Goal: Information Seeking & Learning: Get advice/opinions

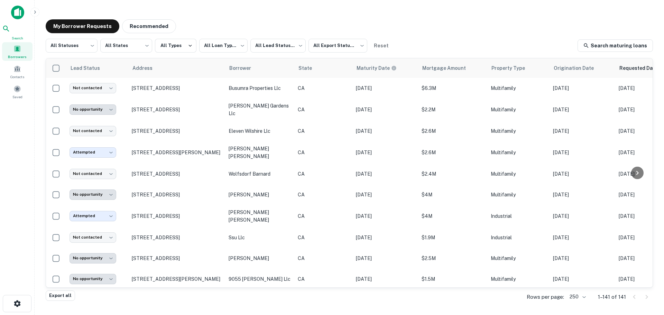
click at [9, 31] on icon at bounding box center [6, 29] width 6 height 6
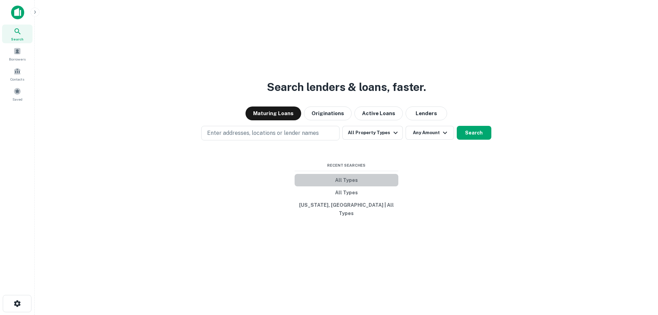
click at [347, 185] on button "All Types" at bounding box center [347, 180] width 104 height 12
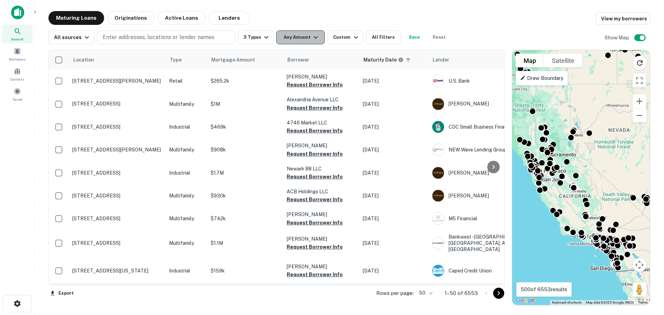
click at [296, 35] on button "Any Amount" at bounding box center [300, 37] width 48 height 14
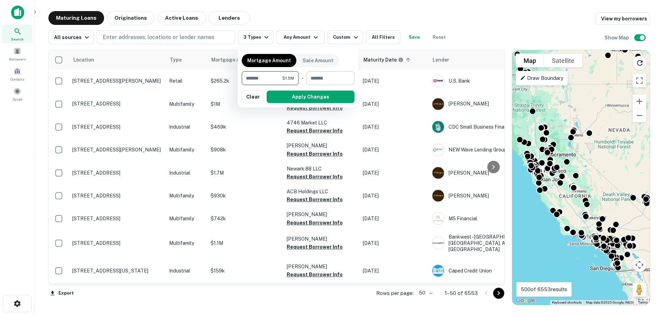
type input "*******"
click at [321, 81] on input "number" at bounding box center [328, 78] width 43 height 14
type input "********"
click at [319, 95] on button "Apply Changes" at bounding box center [311, 97] width 88 height 12
click at [340, 35] on div "Custom" at bounding box center [346, 37] width 27 height 8
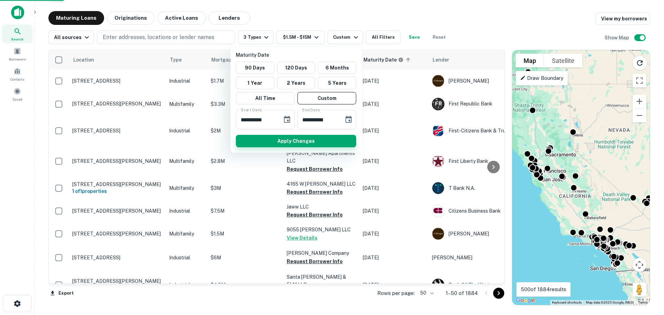
click at [297, 138] on button "Apply Changes" at bounding box center [296, 141] width 120 height 12
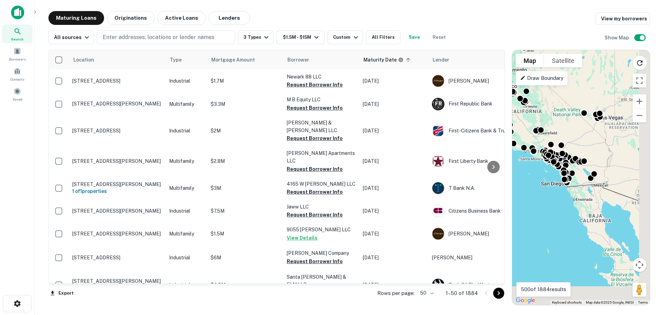
drag, startPoint x: 589, startPoint y: 208, endPoint x: 537, endPoint y: 122, distance: 100.3
click at [540, 122] on div "To navigate, press the arrow keys. To activate drag with keyboard, press Alt + …" at bounding box center [581, 177] width 138 height 255
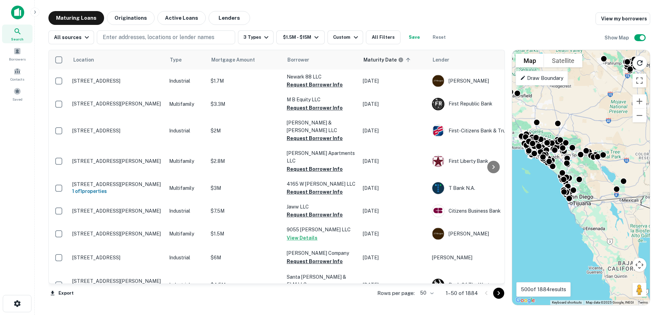
click at [541, 78] on p "Draw Boundary" at bounding box center [541, 78] width 43 height 8
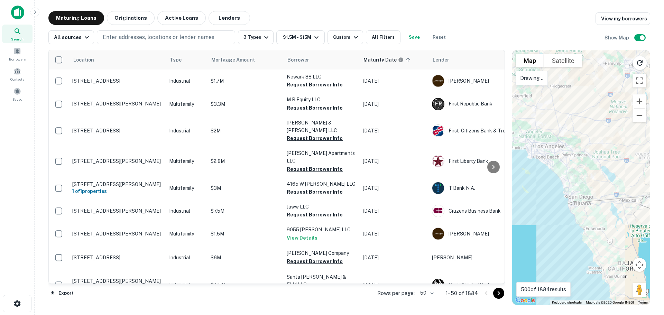
click at [550, 103] on div at bounding box center [581, 177] width 138 height 255
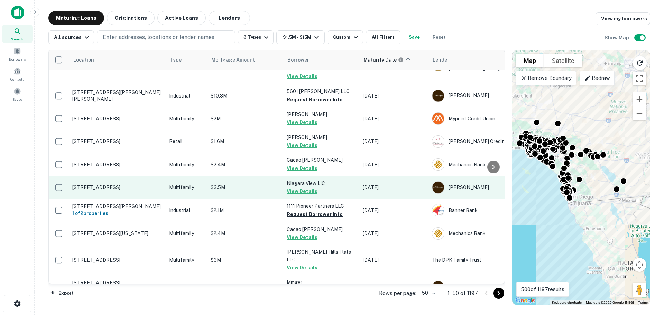
scroll to position [1008, 0]
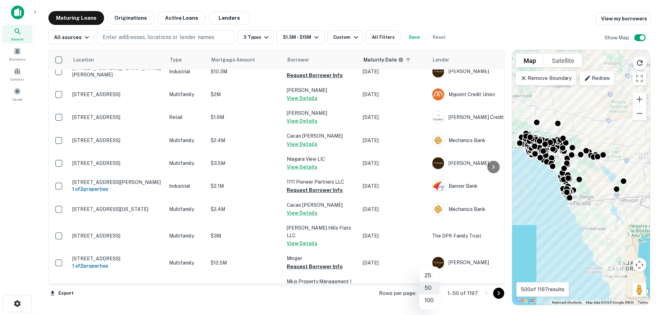
click at [429, 294] on body "Search Borrowers Contacts Saved Maturing Loans Originations Active Loans Lender…" at bounding box center [332, 157] width 664 height 315
click at [428, 301] on li "100" at bounding box center [429, 300] width 20 height 12
type input "***"
click at [500, 295] on icon "Go to next page" at bounding box center [499, 293] width 8 height 8
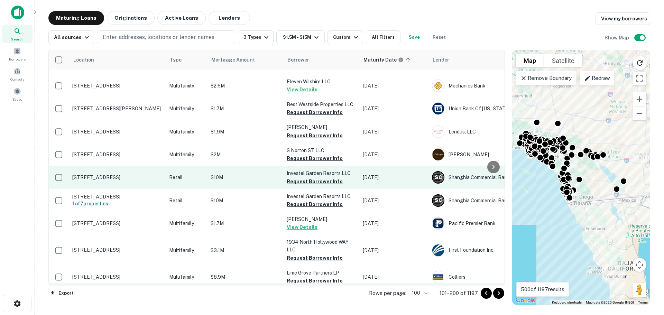
scroll to position [1319, 0]
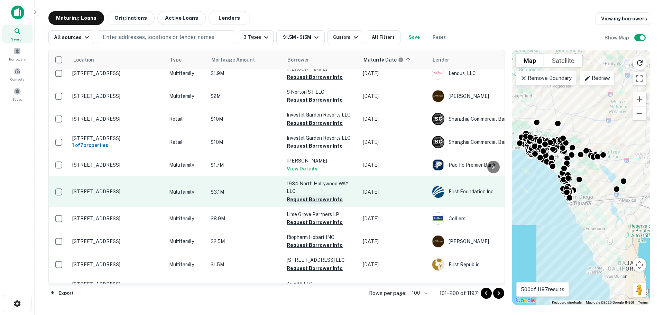
click at [320, 195] on button "Request Borrower Info" at bounding box center [315, 199] width 56 height 8
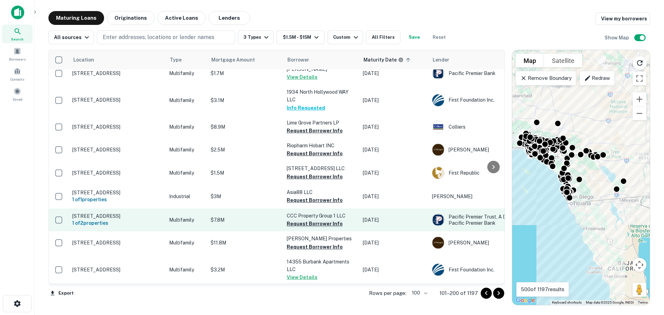
scroll to position [1423, 0]
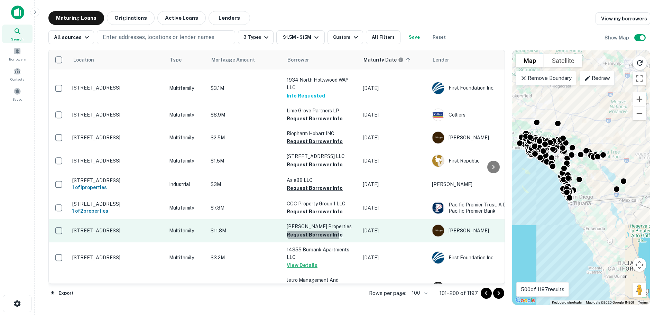
click at [304, 231] on button "Request Borrower Info" at bounding box center [315, 235] width 56 height 8
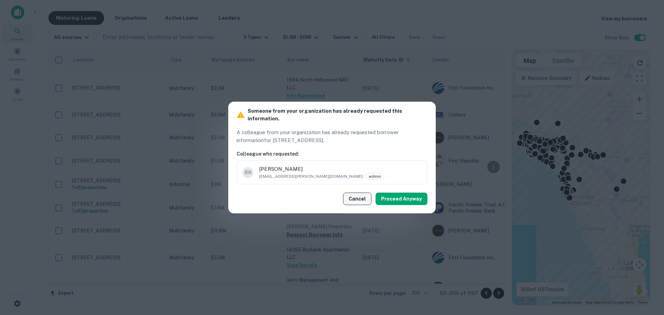
click at [362, 197] on button "Cancel" at bounding box center [357, 199] width 28 height 12
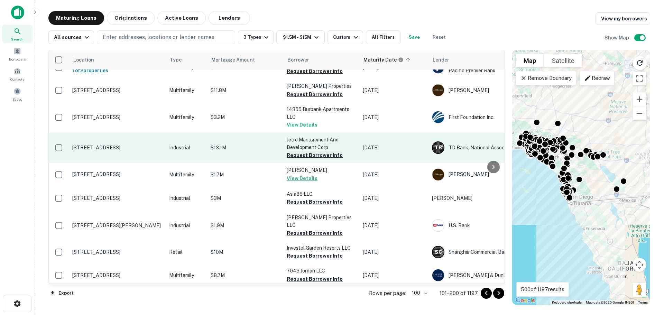
scroll to position [1596, 0]
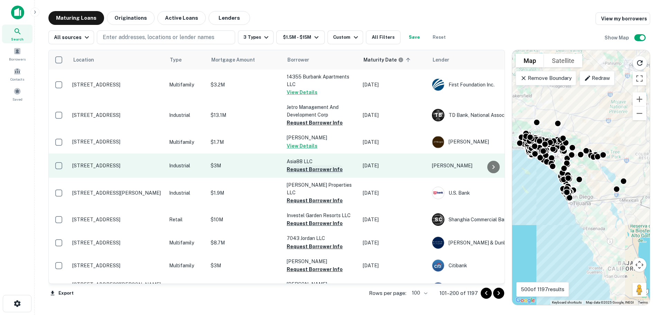
click at [312, 165] on button "Request Borrower Info" at bounding box center [315, 169] width 56 height 8
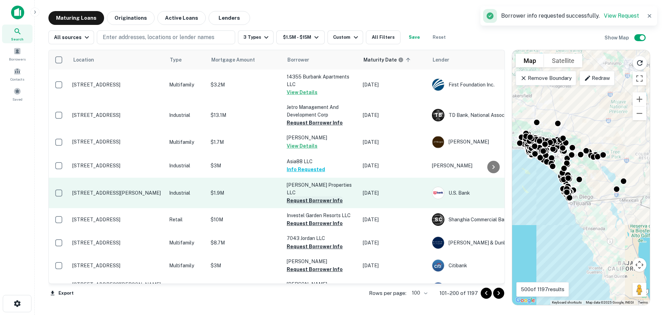
click at [298, 197] on button "Request Borrower Info" at bounding box center [315, 201] width 56 height 8
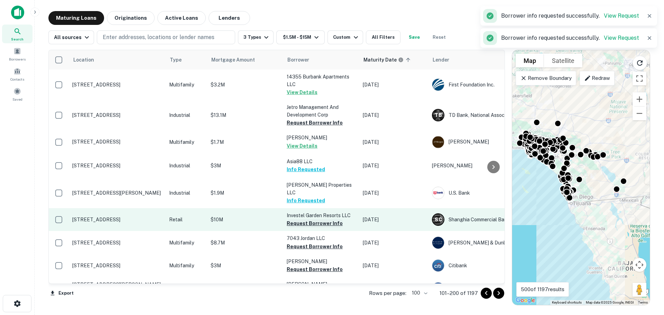
click at [309, 219] on button "Request Borrower Info" at bounding box center [315, 223] width 56 height 8
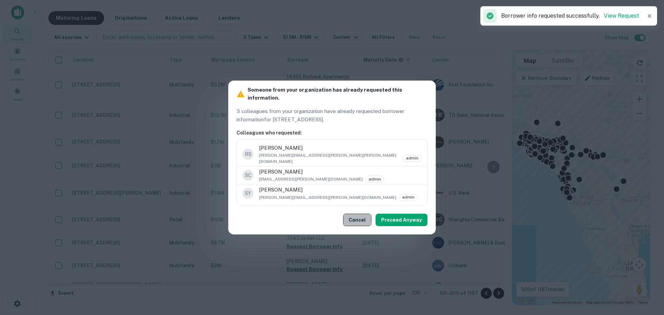
click at [356, 214] on button "Cancel" at bounding box center [357, 220] width 28 height 12
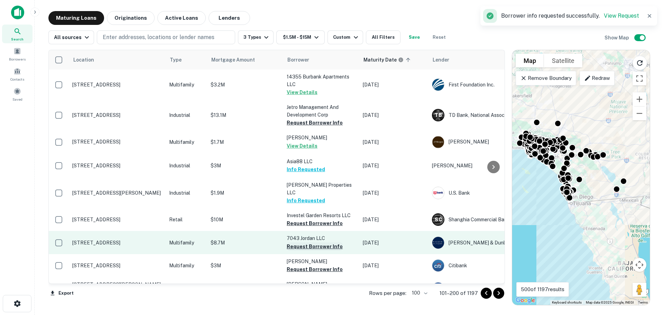
click at [298, 243] on button "Request Borrower Info" at bounding box center [315, 247] width 56 height 8
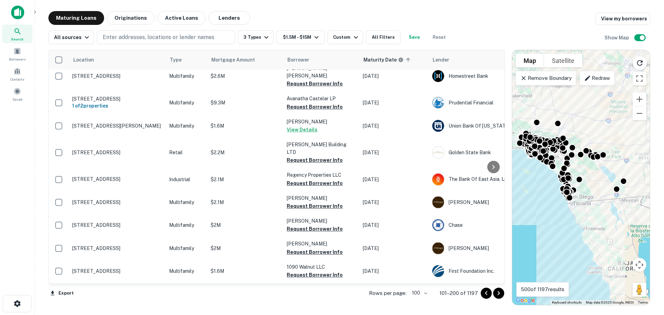
scroll to position [2188, 0]
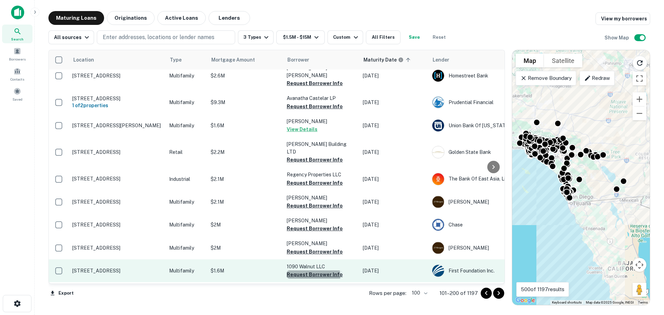
click at [313, 271] on button "Request Borrower Info" at bounding box center [315, 275] width 56 height 8
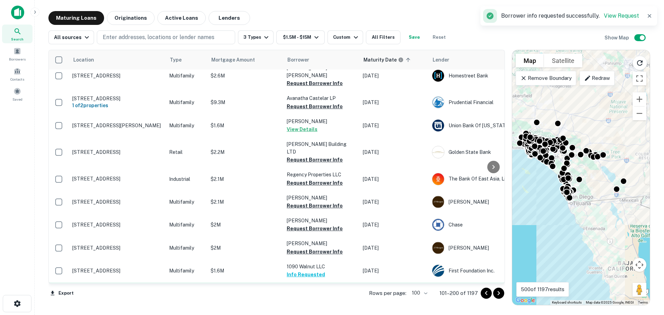
click at [317, 294] on button "Request Borrower Info" at bounding box center [315, 298] width 56 height 8
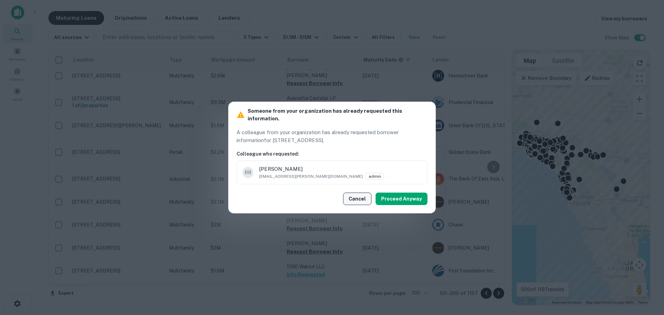
click at [365, 197] on button "Cancel" at bounding box center [357, 199] width 28 height 12
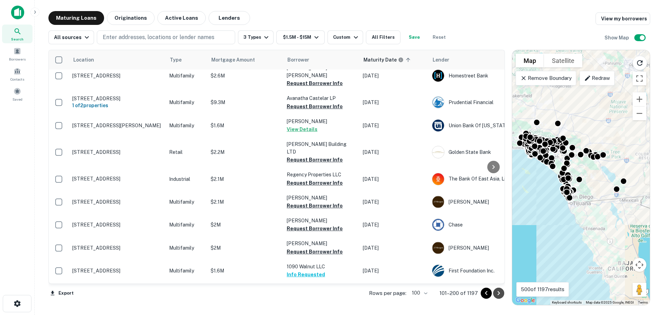
click at [500, 294] on icon "Go to next page" at bounding box center [499, 293] width 8 height 8
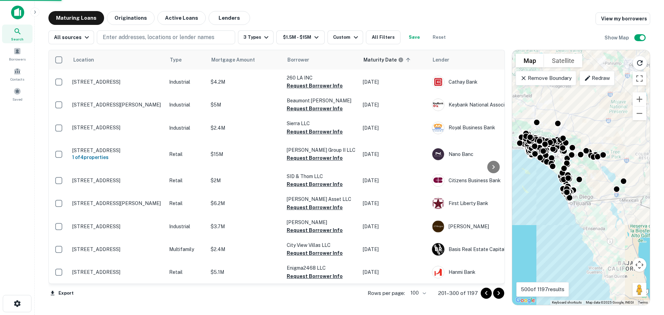
scroll to position [2188, 0]
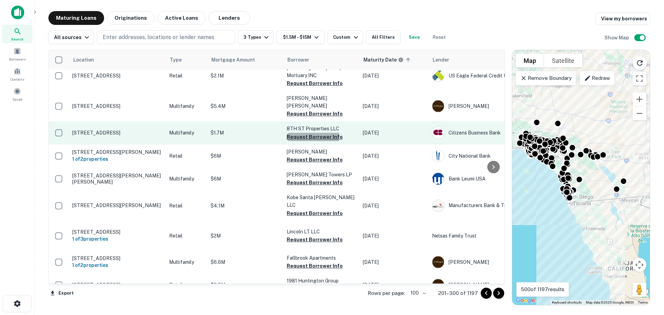
click at [305, 133] on button "Request Borrower Info" at bounding box center [315, 137] width 56 height 8
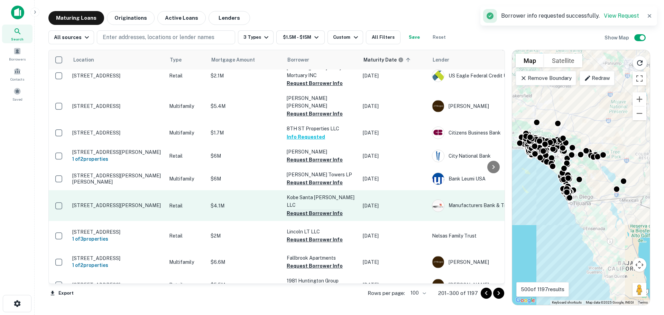
click at [306, 209] on button "Request Borrower Info" at bounding box center [315, 213] width 56 height 8
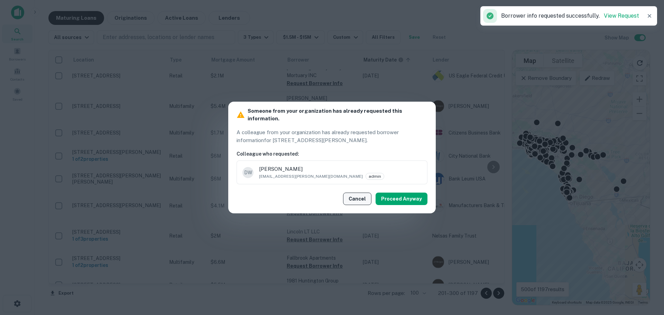
click at [356, 193] on button "Cancel" at bounding box center [357, 199] width 28 height 12
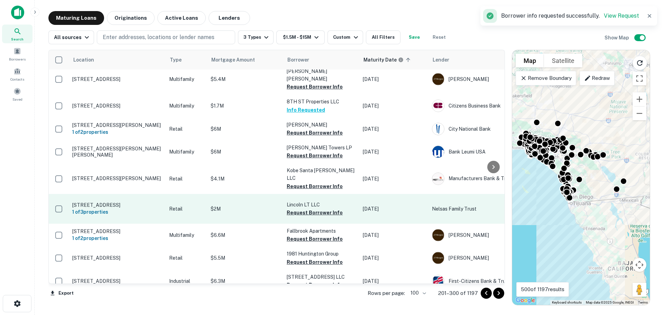
scroll to position [2222, 0]
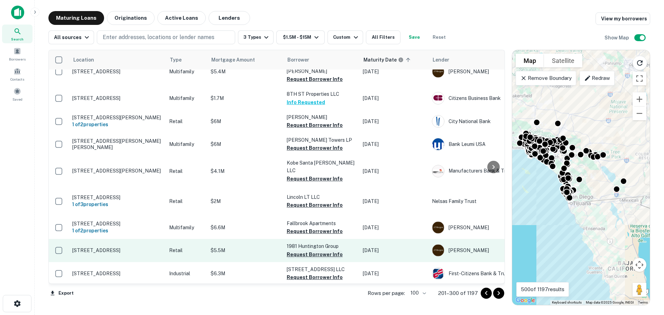
click at [311, 250] on button "Request Borrower Info" at bounding box center [315, 254] width 56 height 8
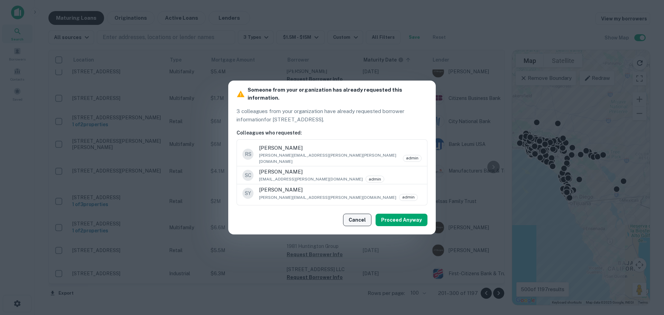
click at [358, 215] on button "Cancel" at bounding box center [357, 220] width 28 height 12
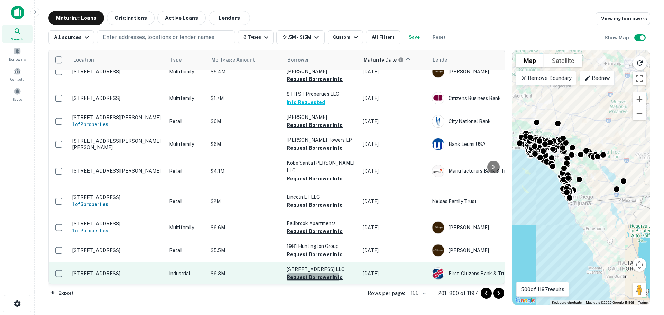
click at [309, 273] on button "Request Borrower Info" at bounding box center [315, 277] width 56 height 8
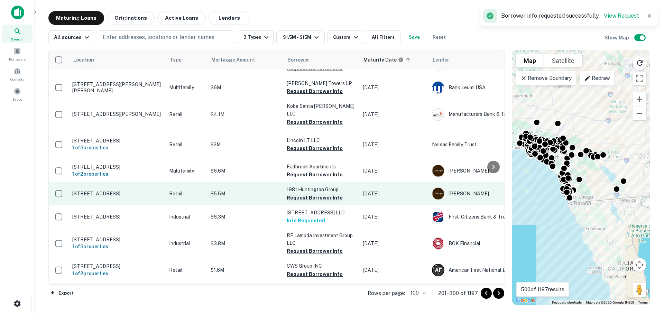
scroll to position [2282, 0]
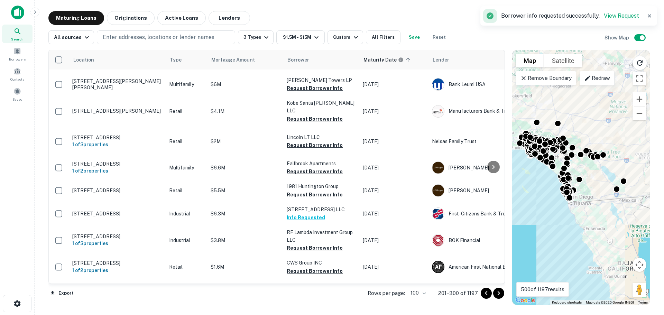
click at [498, 294] on icon "Go to next page" at bounding box center [499, 293] width 8 height 8
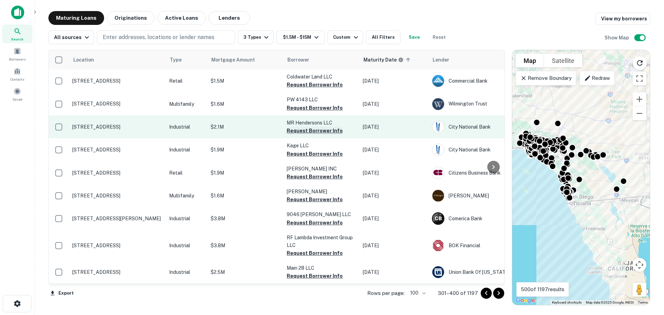
click at [310, 130] on button "Request Borrower Info" at bounding box center [315, 131] width 56 height 8
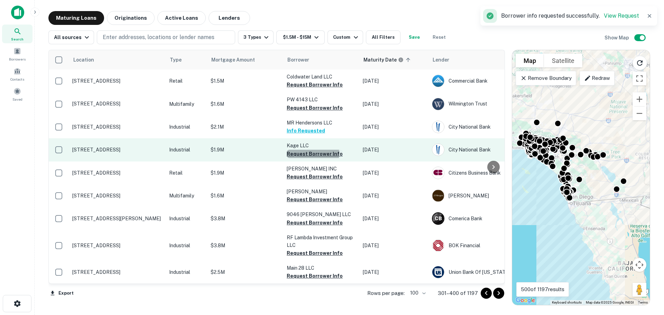
click at [307, 153] on button "Request Borrower Info" at bounding box center [315, 154] width 56 height 8
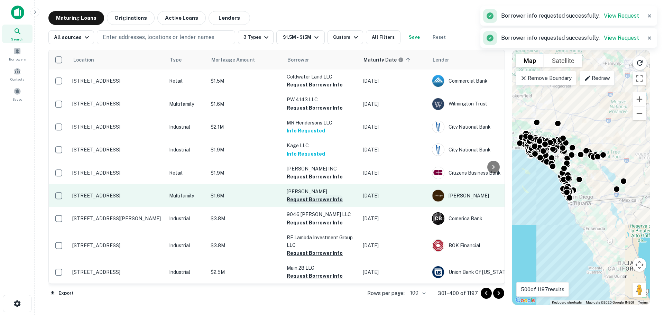
click at [313, 204] on button "Request Borrower Info" at bounding box center [315, 199] width 56 height 8
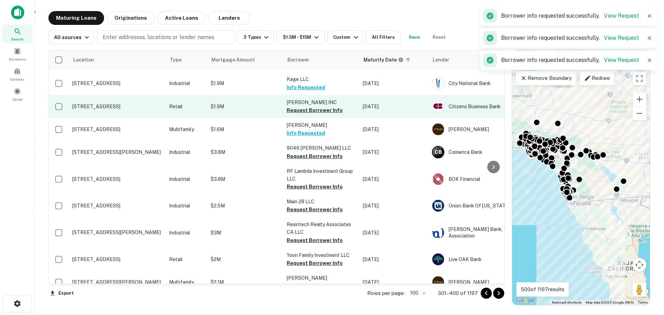
scroll to position [69, 0]
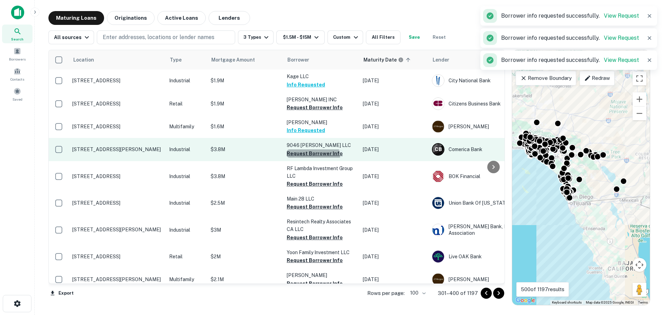
click at [312, 158] on button "Request Borrower Info" at bounding box center [315, 153] width 56 height 8
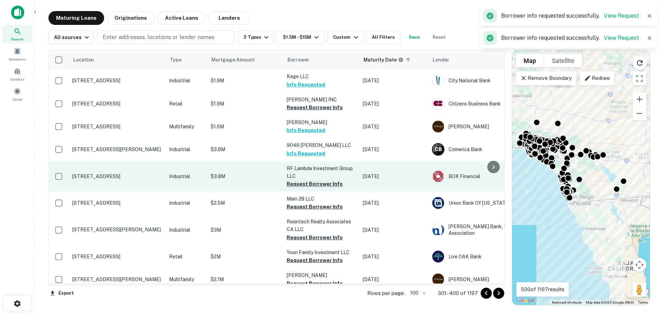
click at [307, 188] on button "Request Borrower Info" at bounding box center [315, 184] width 56 height 8
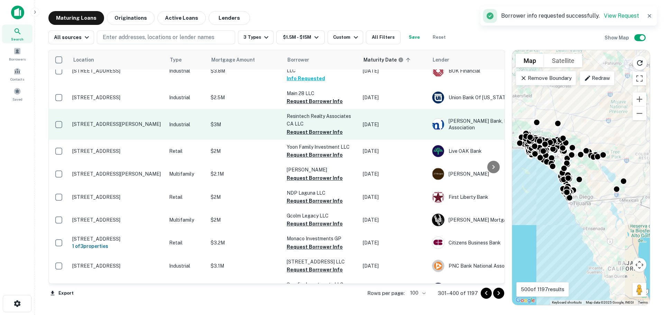
scroll to position [208, 0]
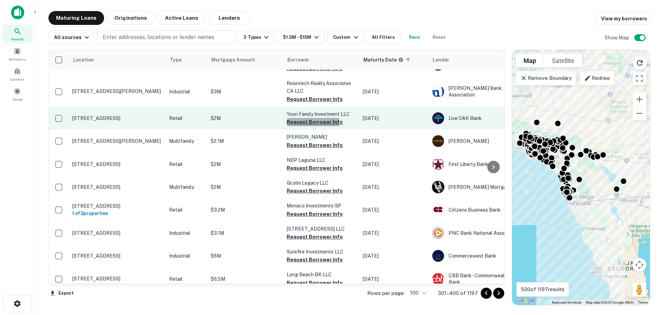
click at [299, 126] on button "Request Borrower Info" at bounding box center [315, 122] width 56 height 8
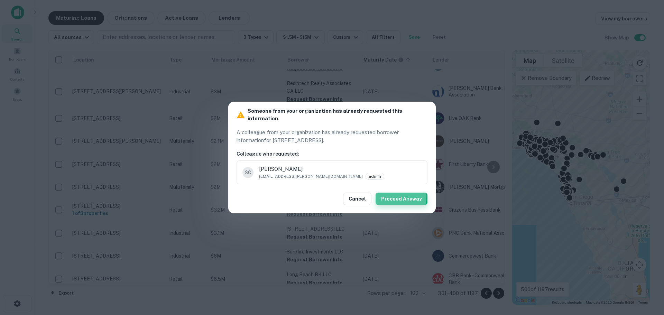
click at [387, 193] on button "Proceed Anyway" at bounding box center [402, 199] width 52 height 12
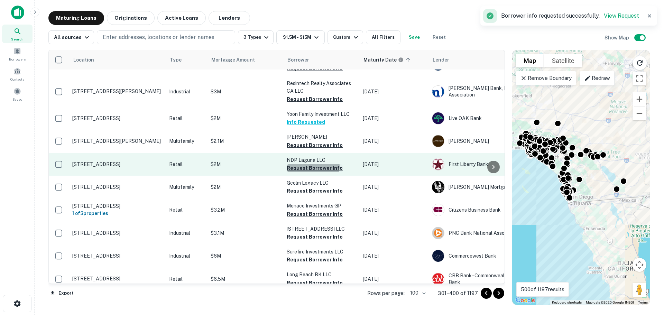
click at [311, 172] on button "Request Borrower Info" at bounding box center [315, 168] width 56 height 8
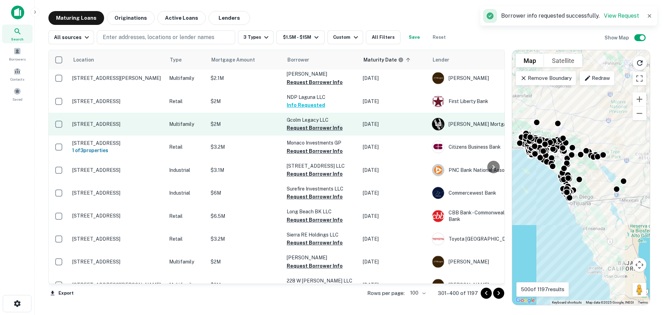
scroll to position [277, 0]
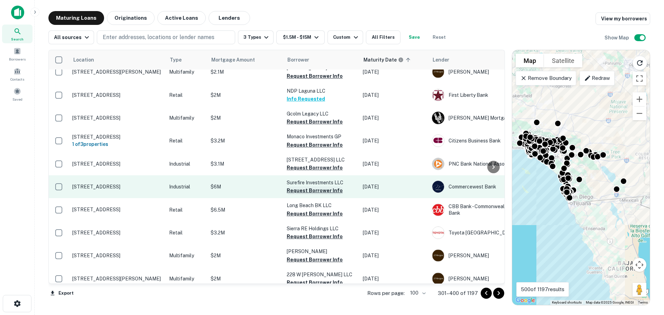
click at [304, 195] on button "Request Borrower Info" at bounding box center [315, 190] width 56 height 8
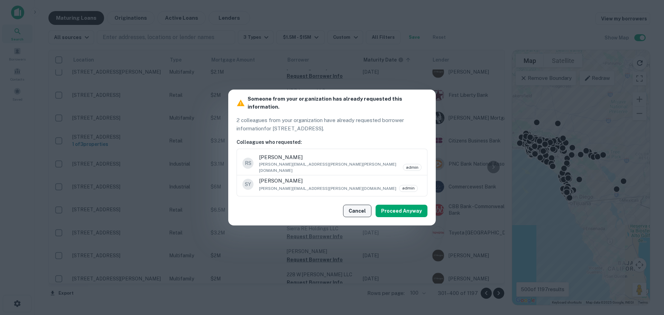
click at [356, 207] on button "Cancel" at bounding box center [357, 211] width 28 height 12
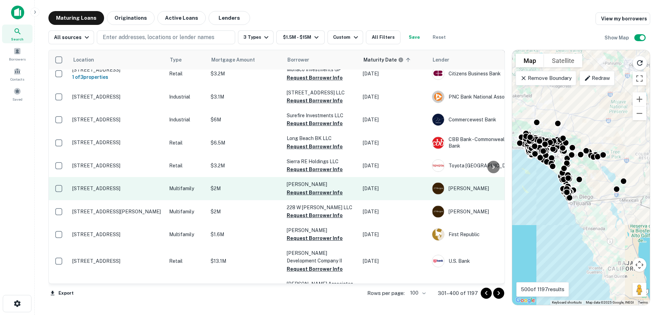
scroll to position [346, 0]
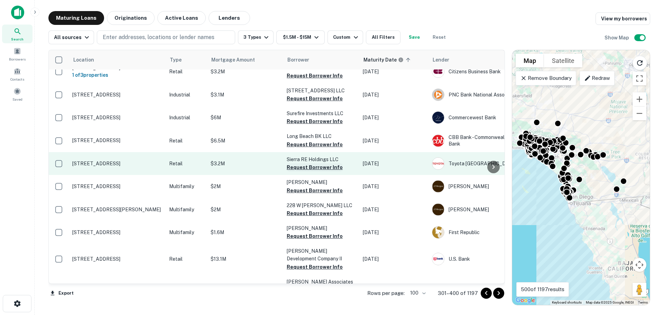
click at [305, 172] on button "Request Borrower Info" at bounding box center [315, 167] width 56 height 8
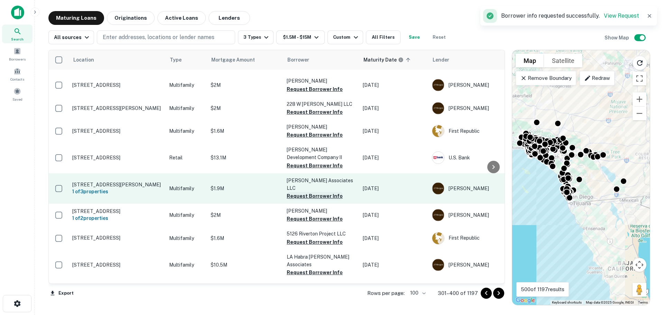
scroll to position [450, 0]
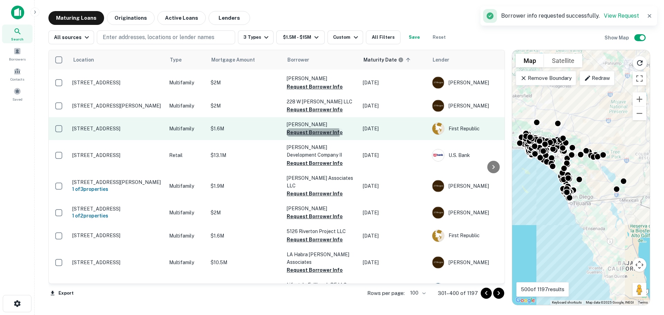
click at [305, 137] on button "Request Borrower Info" at bounding box center [315, 132] width 56 height 8
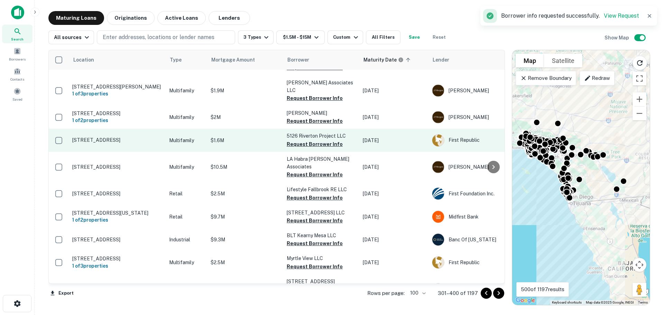
scroll to position [554, 0]
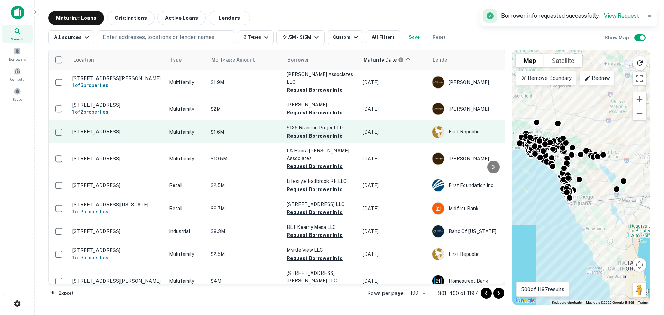
click at [301, 140] on button "Request Borrower Info" at bounding box center [315, 136] width 56 height 8
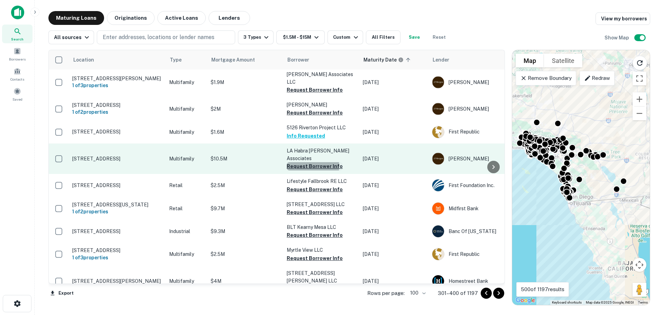
click at [311, 171] on button "Request Borrower Info" at bounding box center [315, 166] width 56 height 8
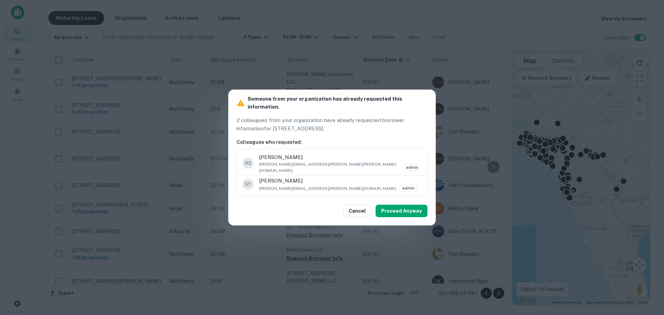
click at [316, 217] on div "Cancel Proceed Anyway" at bounding box center [332, 211] width 208 height 29
click at [357, 207] on button "Cancel" at bounding box center [357, 211] width 28 height 12
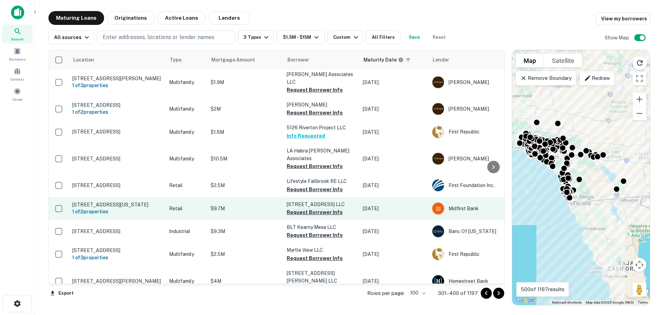
click at [316, 217] on button "Request Borrower Info" at bounding box center [315, 212] width 56 height 8
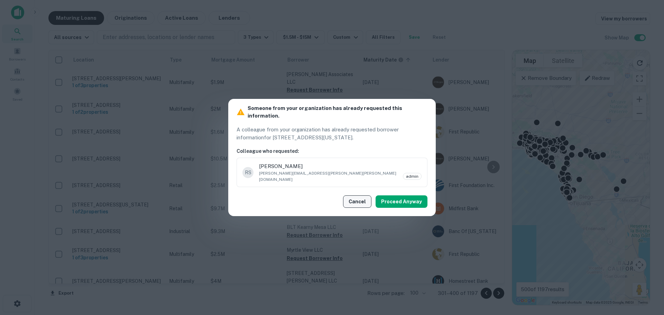
click at [360, 195] on button "Cancel" at bounding box center [357, 201] width 28 height 12
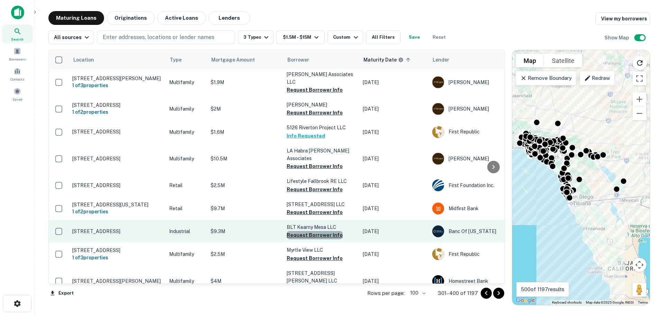
click at [324, 239] on button "Request Borrower Info" at bounding box center [315, 235] width 56 height 8
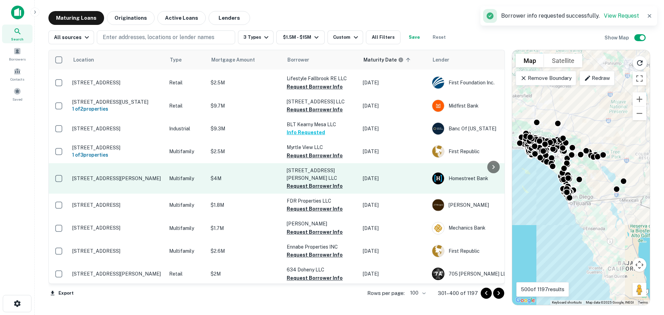
scroll to position [657, 0]
click at [310, 189] on button "Request Borrower Info" at bounding box center [315, 185] width 56 height 8
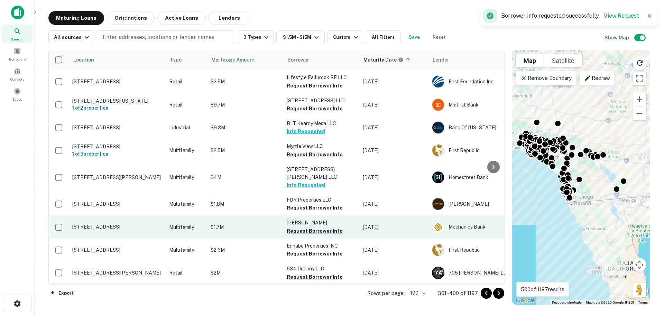
click at [313, 235] on button "Request Borrower Info" at bounding box center [315, 231] width 56 height 8
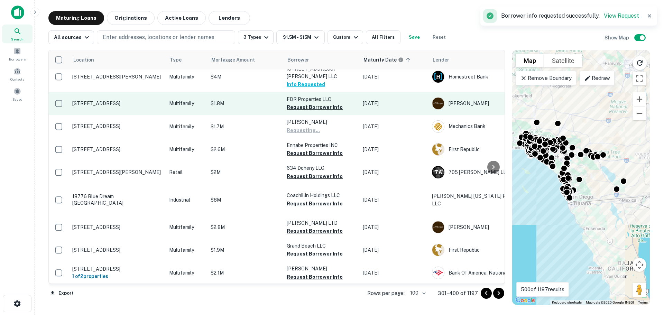
scroll to position [761, 0]
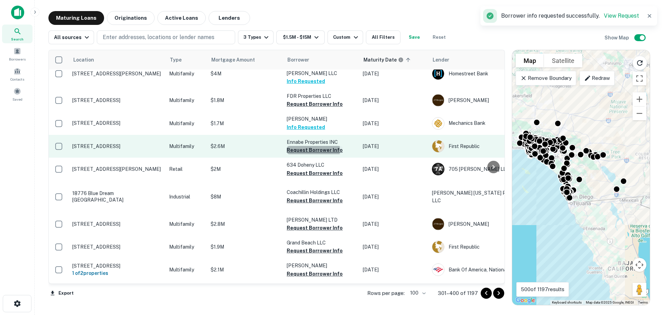
click at [313, 154] on button "Request Borrower Info" at bounding box center [315, 150] width 56 height 8
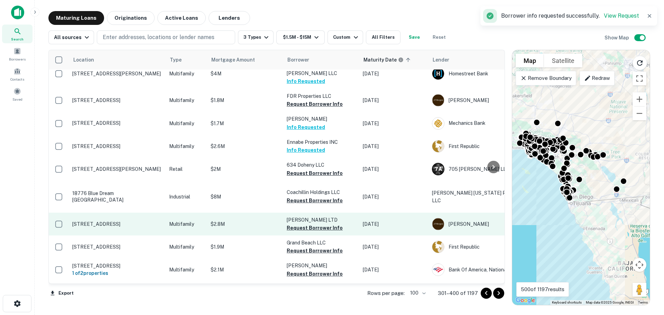
scroll to position [865, 0]
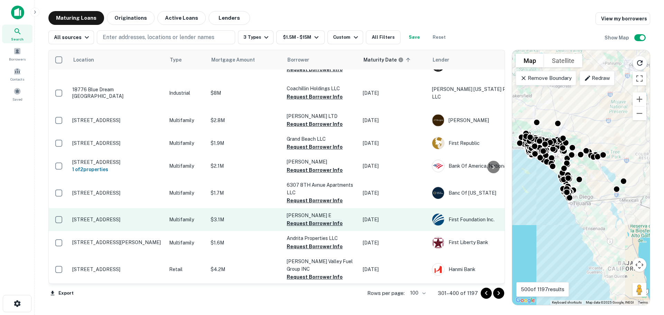
click at [309, 228] on button "Request Borrower Info" at bounding box center [315, 223] width 56 height 8
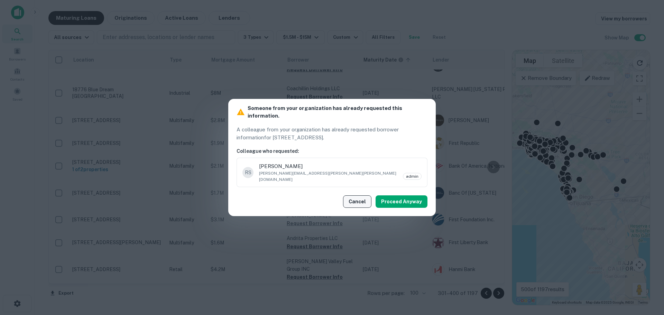
click at [354, 196] on button "Cancel" at bounding box center [357, 201] width 28 height 12
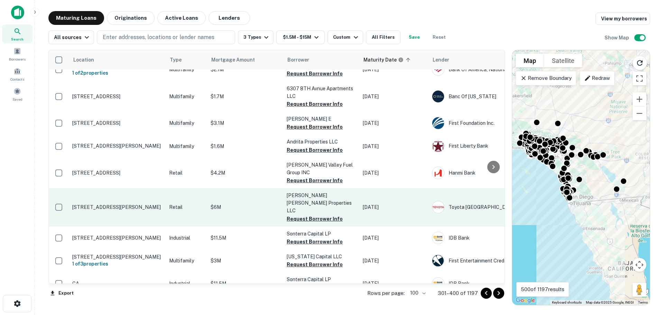
scroll to position [969, 0]
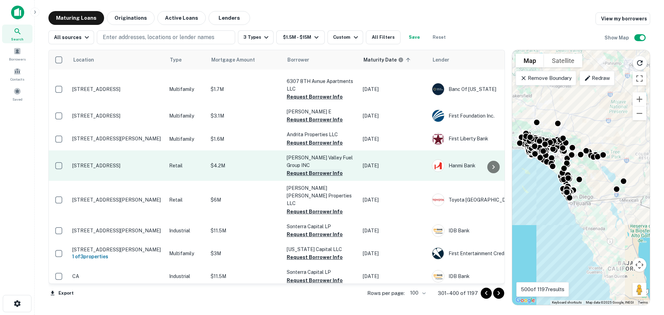
click at [308, 177] on button "Request Borrower Info" at bounding box center [315, 173] width 56 height 8
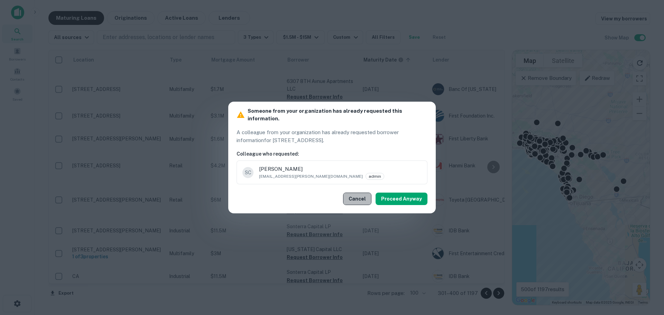
click at [356, 193] on button "Cancel" at bounding box center [357, 199] width 28 height 12
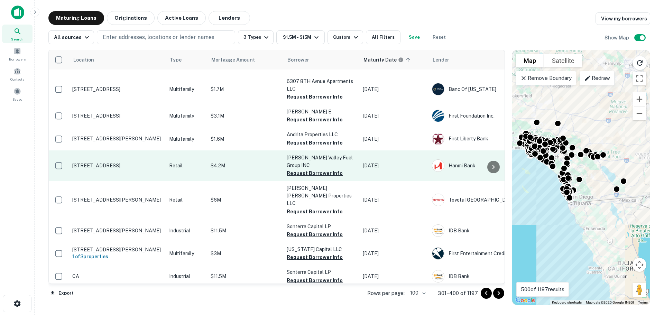
drag, startPoint x: 356, startPoint y: 191, endPoint x: 362, endPoint y: 176, distance: 16.0
click at [319, 177] on button "Request Borrower Info" at bounding box center [315, 173] width 56 height 8
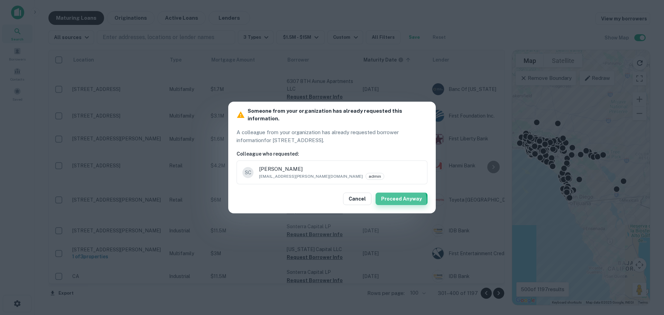
click at [402, 198] on button "Proceed Anyway" at bounding box center [402, 199] width 52 height 12
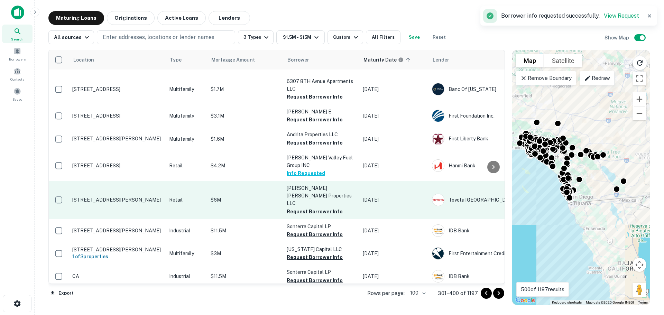
scroll to position [1038, 0]
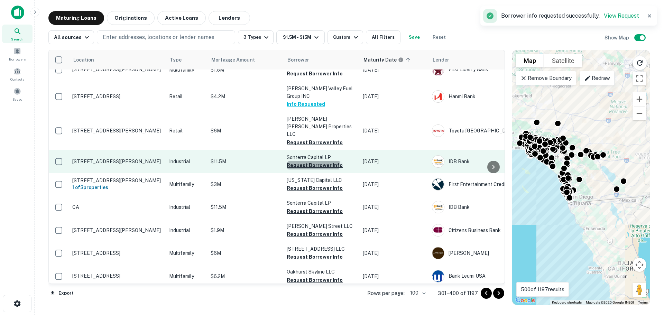
click at [311, 170] on button "Request Borrower Info" at bounding box center [315, 165] width 56 height 8
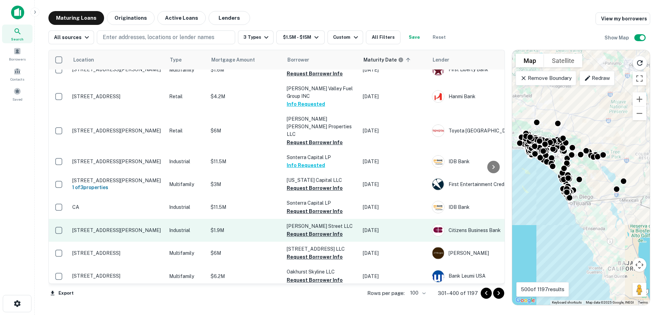
click at [309, 238] on button "Request Borrower Info" at bounding box center [315, 234] width 56 height 8
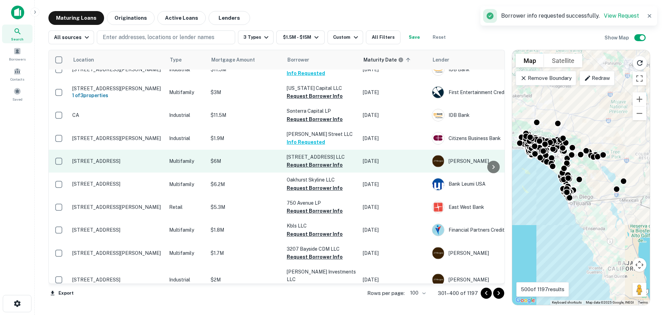
scroll to position [1142, 0]
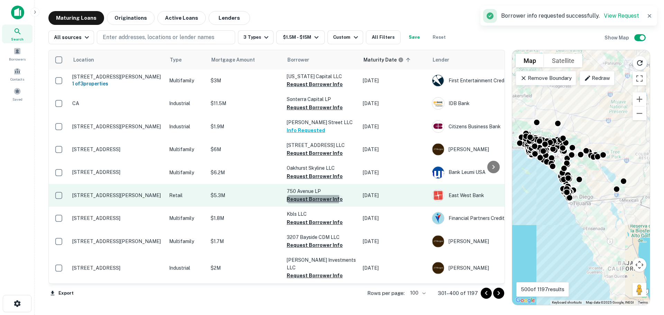
click at [311, 203] on button "Request Borrower Info" at bounding box center [315, 199] width 56 height 8
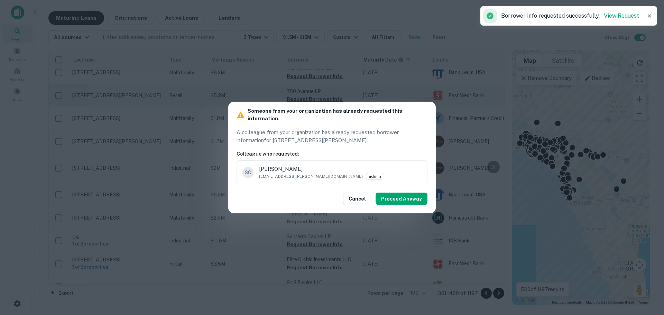
scroll to position [1245, 0]
click at [395, 194] on button "Proceed Anyway" at bounding box center [402, 199] width 52 height 12
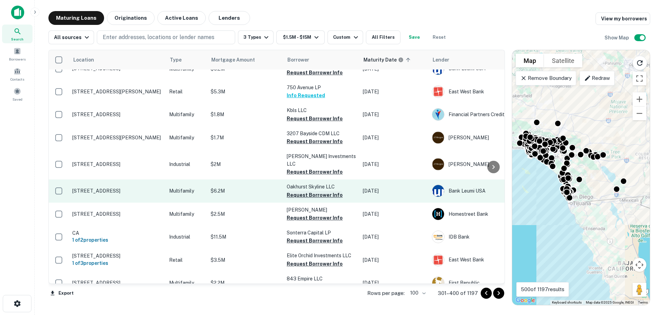
click at [314, 199] on button "Request Borrower Info" at bounding box center [315, 195] width 56 height 8
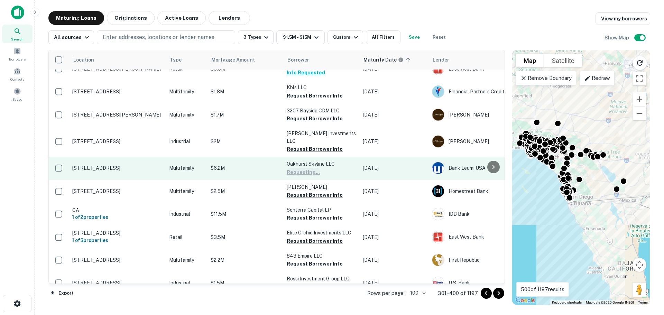
scroll to position [1280, 0]
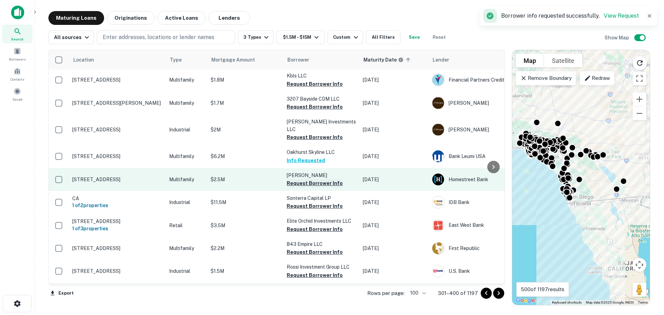
click at [319, 188] on button "Request Borrower Info" at bounding box center [315, 183] width 56 height 8
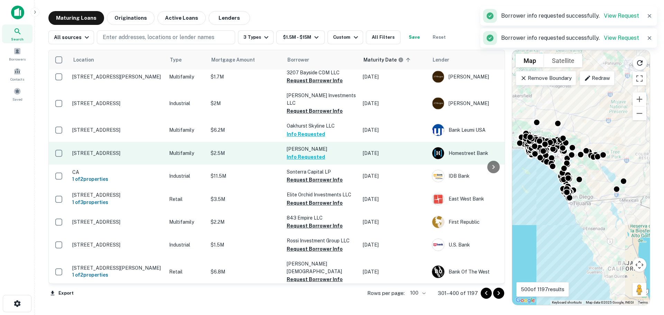
scroll to position [1349, 0]
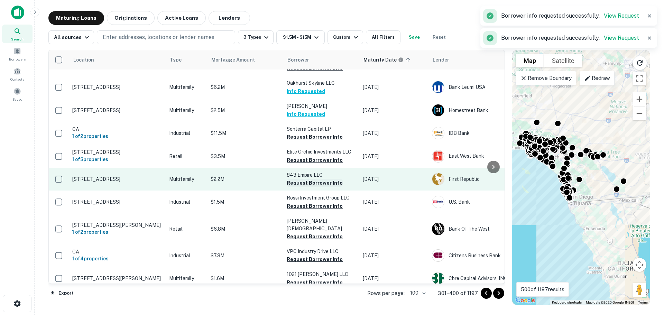
click at [328, 187] on button "Request Borrower Info" at bounding box center [315, 183] width 56 height 8
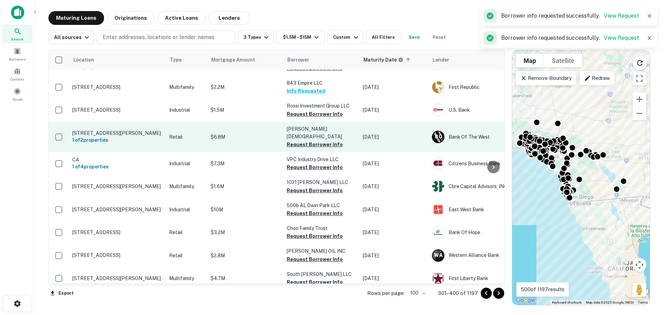
scroll to position [1453, 0]
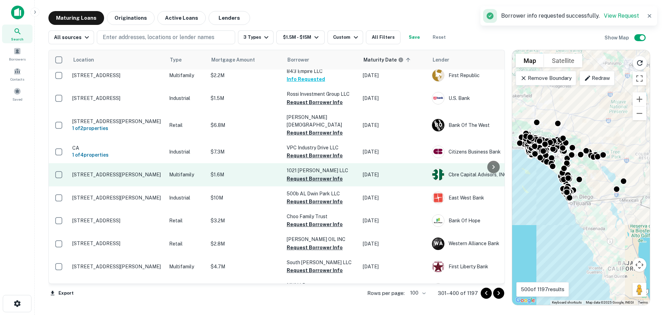
click at [321, 183] on button "Request Borrower Info" at bounding box center [315, 179] width 56 height 8
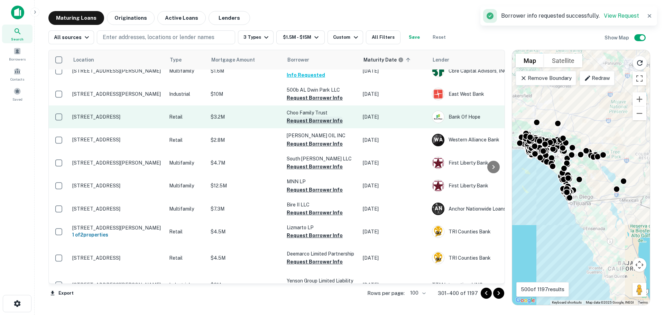
click at [307, 125] on button "Request Borrower Info" at bounding box center [315, 121] width 56 height 8
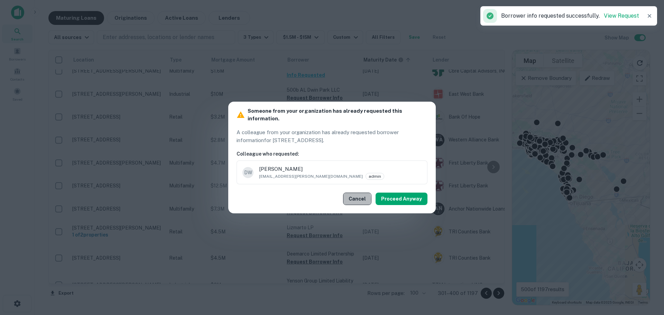
click at [356, 196] on button "Cancel" at bounding box center [357, 199] width 28 height 12
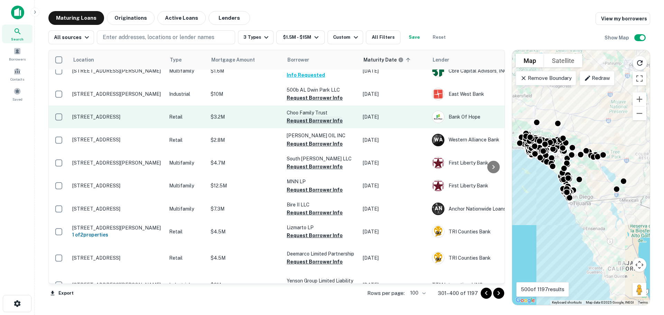
click at [307, 125] on button "Request Borrower Info" at bounding box center [315, 121] width 56 height 8
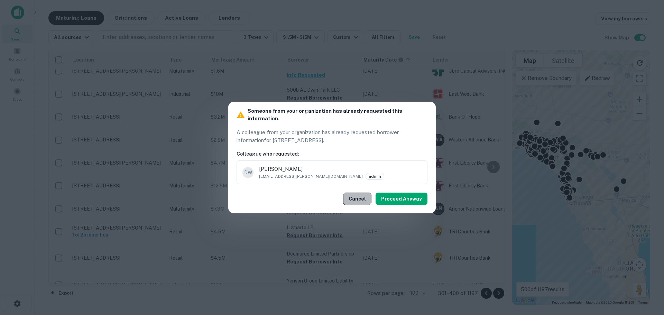
click at [367, 195] on button "Cancel" at bounding box center [357, 199] width 28 height 12
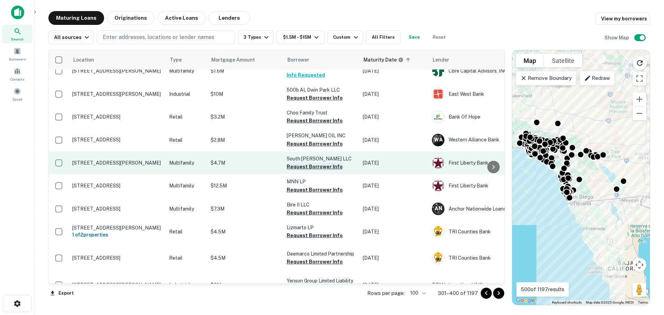
click at [320, 171] on button "Request Borrower Info" at bounding box center [315, 167] width 56 height 8
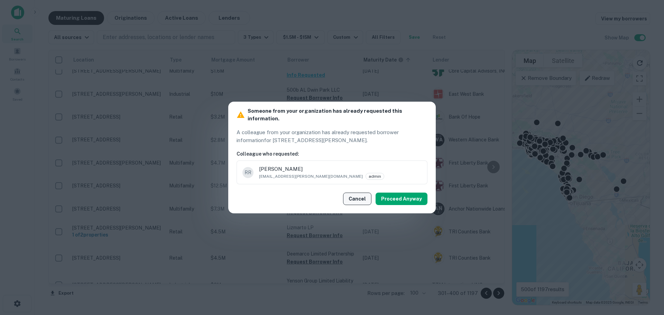
click at [359, 194] on button "Cancel" at bounding box center [357, 199] width 28 height 12
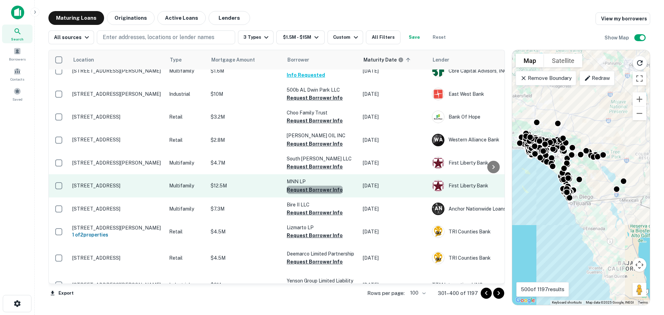
click at [315, 194] on button "Request Borrower Info" at bounding box center [315, 190] width 56 height 8
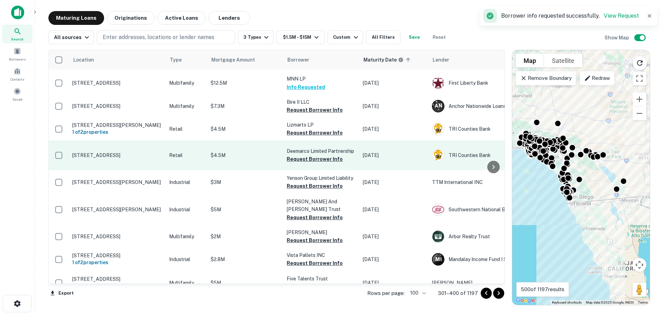
scroll to position [1661, 0]
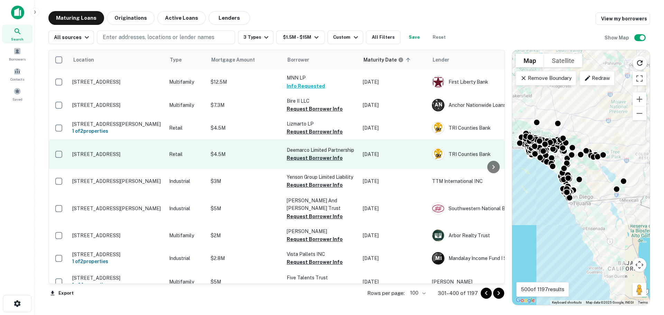
click at [313, 162] on button "Request Borrower Info" at bounding box center [315, 158] width 56 height 8
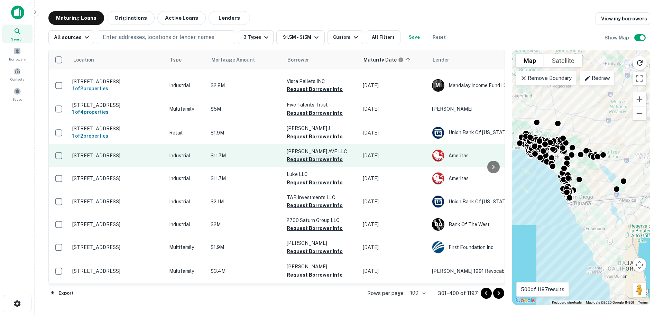
scroll to position [1868, 0]
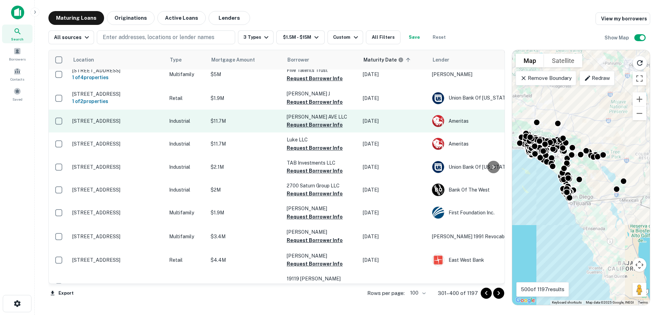
click at [305, 129] on button "Request Borrower Info" at bounding box center [315, 125] width 56 height 8
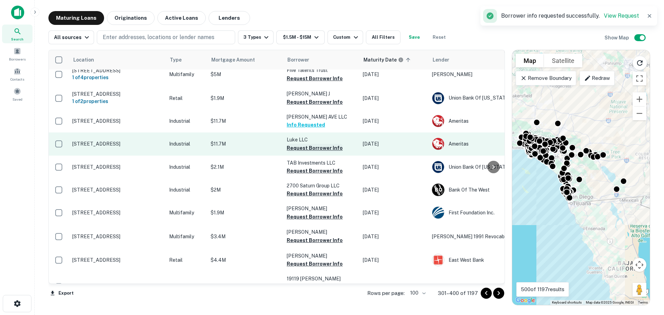
click at [301, 152] on button "Request Borrower Info" at bounding box center [315, 148] width 56 height 8
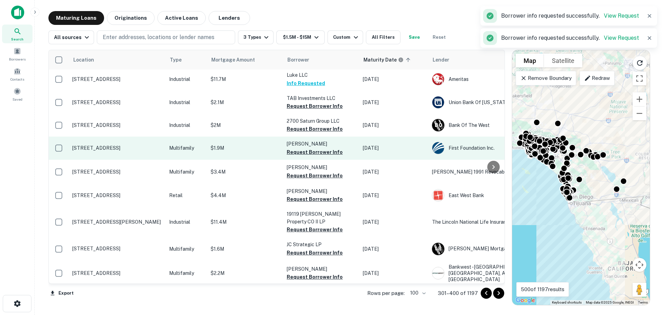
scroll to position [1937, 0]
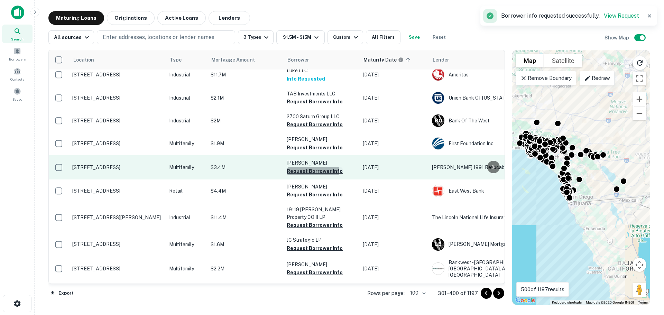
click at [300, 175] on button "Request Borrower Info" at bounding box center [315, 171] width 56 height 8
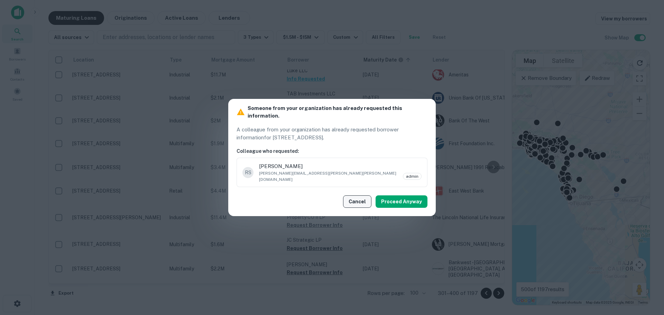
click at [353, 195] on button "Cancel" at bounding box center [357, 201] width 28 height 12
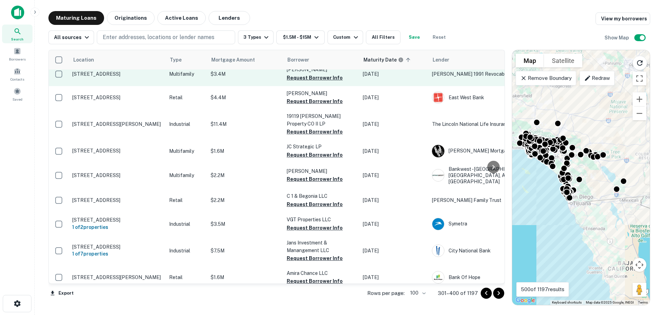
scroll to position [2041, 0]
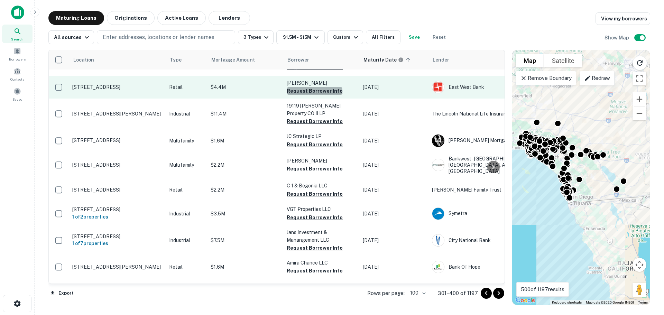
click at [314, 95] on button "Request Borrower Info" at bounding box center [315, 91] width 56 height 8
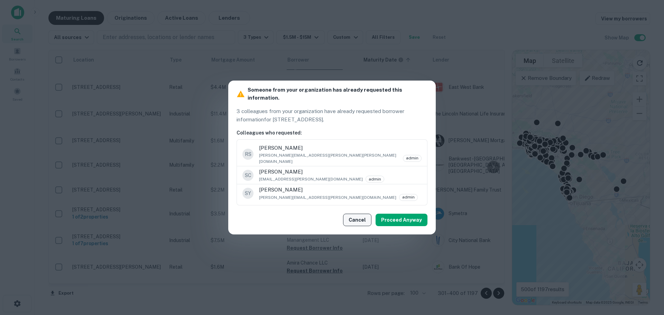
click at [358, 214] on button "Cancel" at bounding box center [357, 220] width 28 height 12
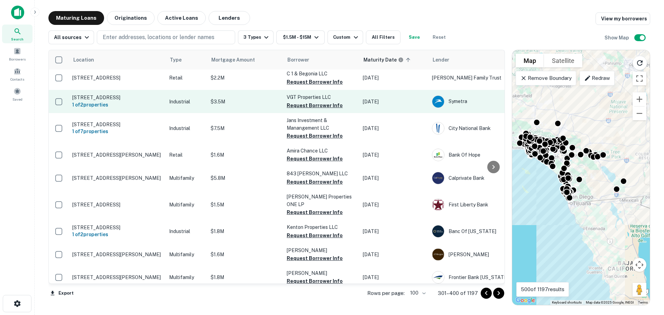
scroll to position [2180, 0]
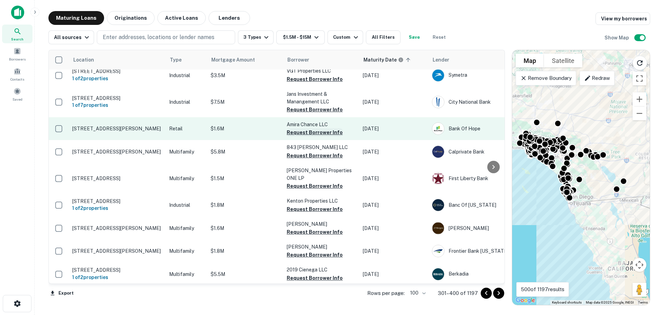
click at [307, 137] on button "Request Borrower Info" at bounding box center [315, 132] width 56 height 8
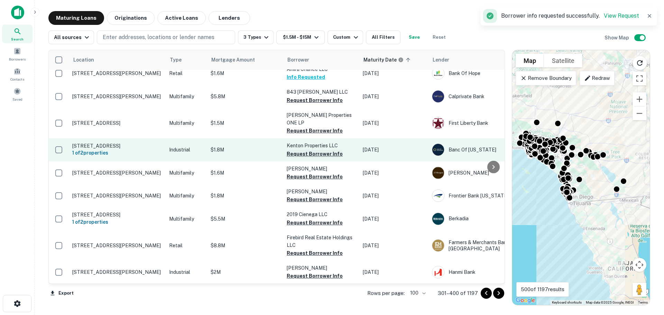
scroll to position [2313, 0]
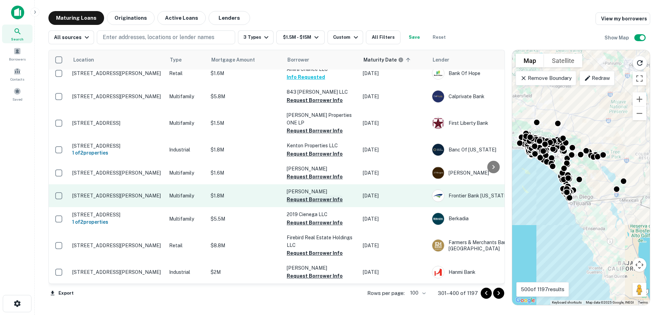
click at [312, 195] on button "Request Borrower Info" at bounding box center [315, 199] width 56 height 8
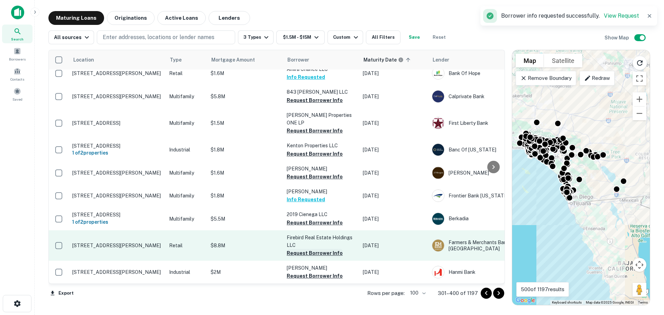
click at [323, 249] on button "Request Borrower Info" at bounding box center [315, 253] width 56 height 8
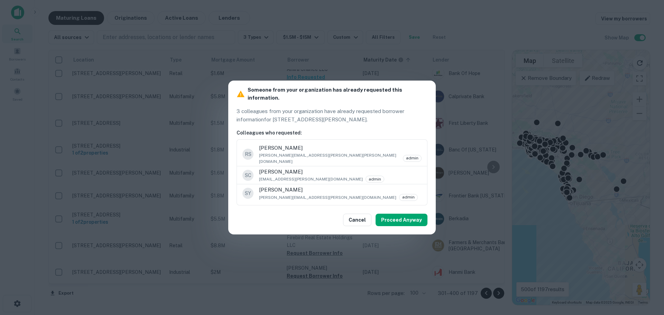
click at [358, 214] on button "Cancel" at bounding box center [357, 220] width 28 height 12
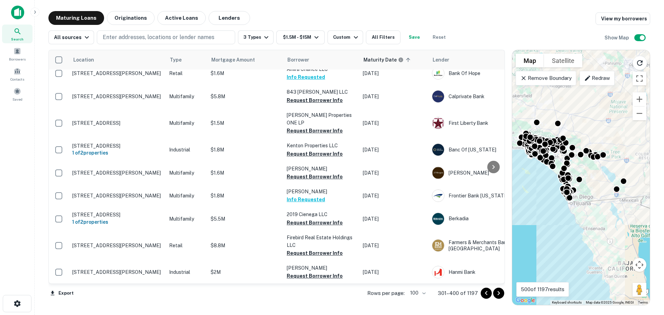
click at [500, 291] on icon "Go to next page" at bounding box center [499, 293] width 8 height 8
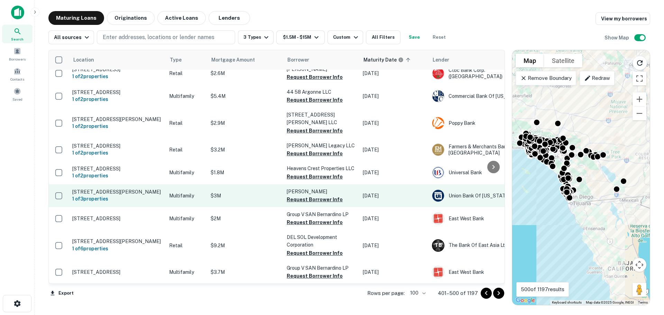
scroll to position [2342, 0]
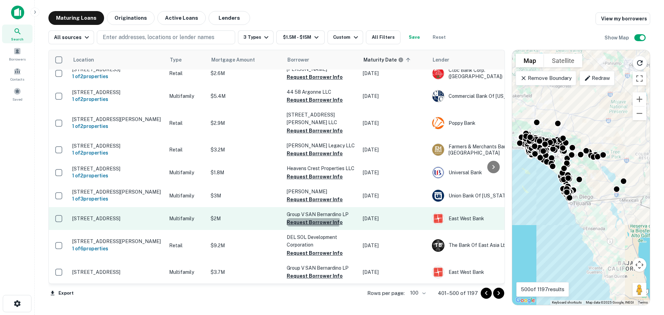
click at [311, 218] on button "Request Borrower Info" at bounding box center [315, 222] width 56 height 8
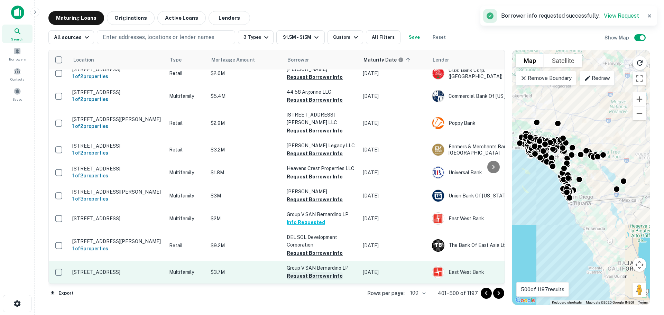
click at [298, 272] on button "Request Borrower Info" at bounding box center [315, 276] width 56 height 8
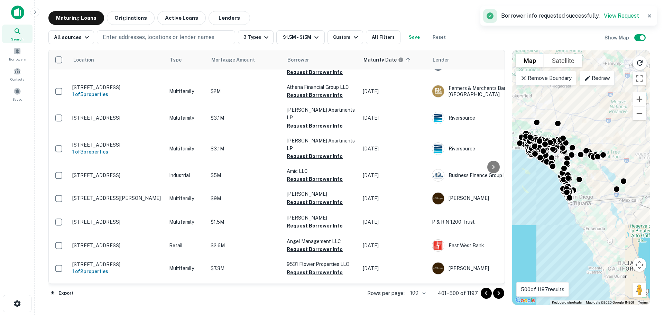
scroll to position [0, 0]
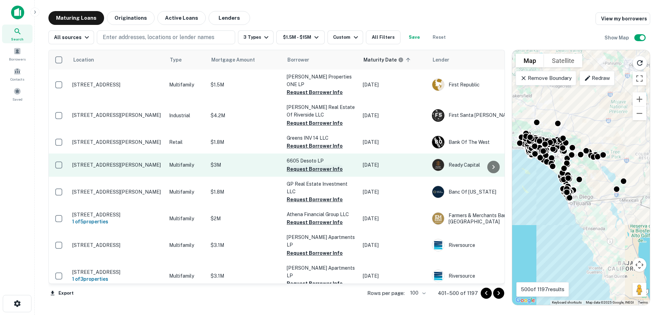
click at [304, 170] on button "Request Borrower Info" at bounding box center [315, 169] width 56 height 8
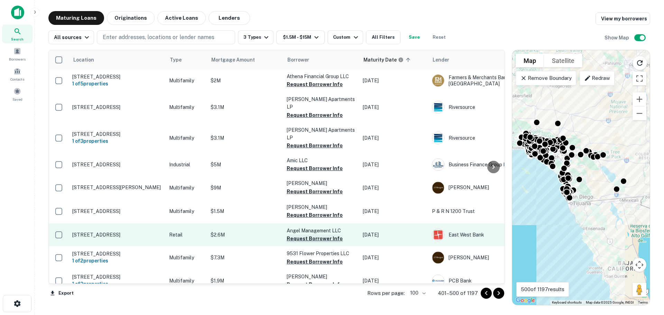
scroll to position [138, 0]
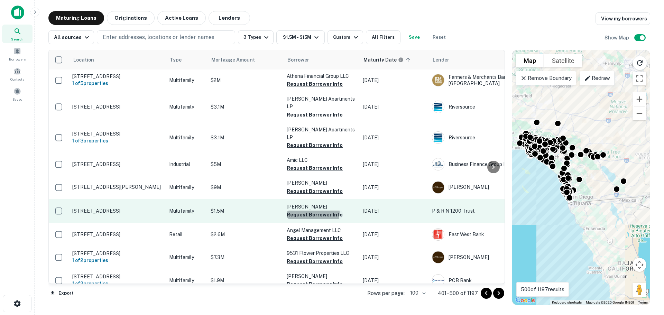
click at [309, 211] on button "Request Borrower Info" at bounding box center [315, 215] width 56 height 8
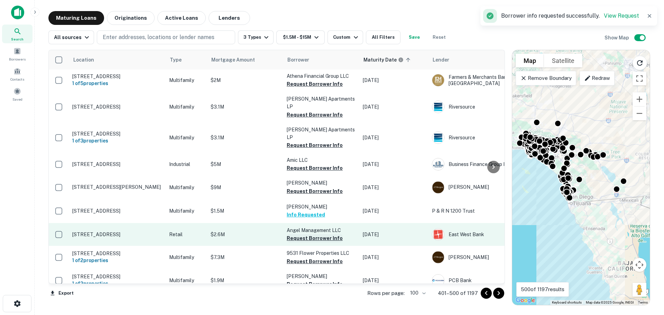
click at [310, 234] on button "Request Borrower Info" at bounding box center [315, 238] width 56 height 8
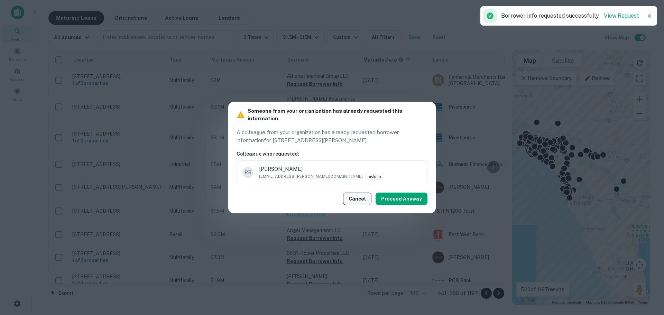
click at [357, 193] on button "Cancel" at bounding box center [357, 199] width 28 height 12
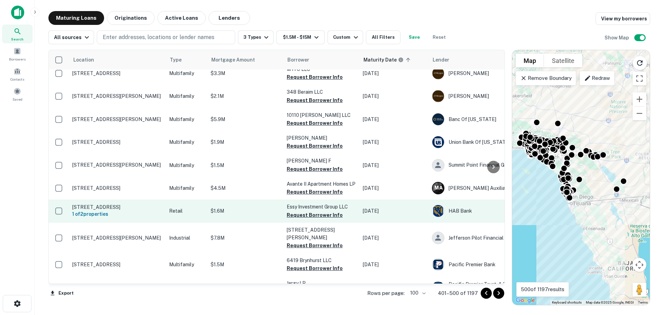
scroll to position [381, 0]
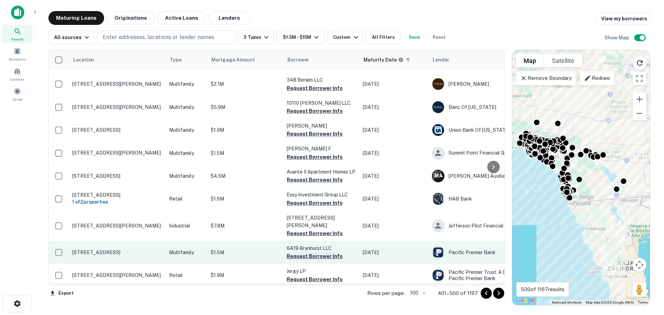
click at [304, 252] on button "Request Borrower Info" at bounding box center [315, 256] width 56 height 8
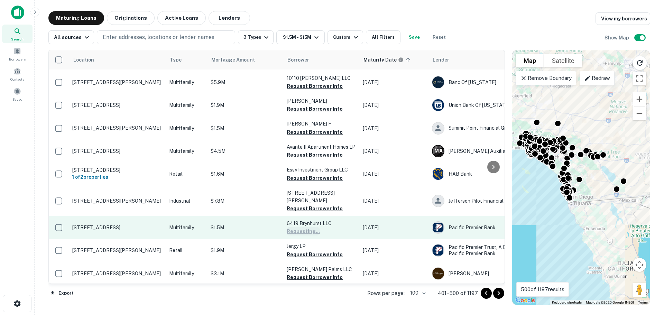
scroll to position [415, 0]
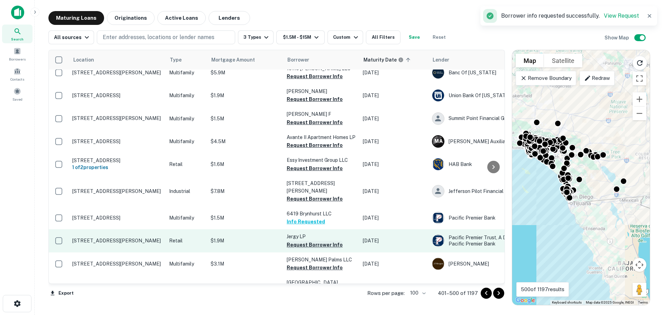
click at [305, 241] on button "Request Borrower Info" at bounding box center [315, 245] width 56 height 8
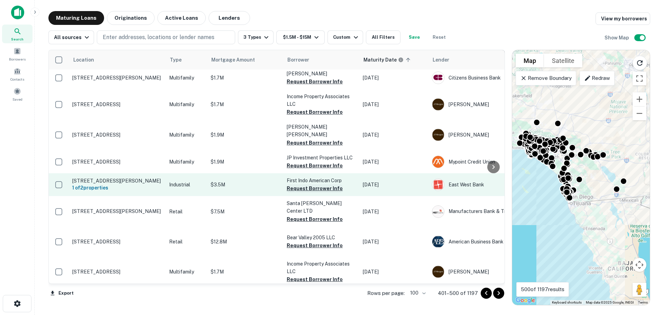
scroll to position [796, 0]
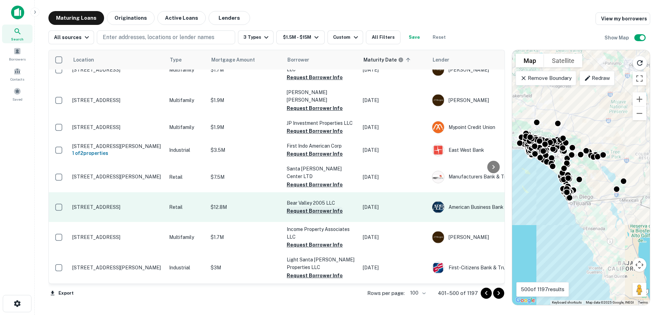
click at [321, 215] on button "Request Borrower Info" at bounding box center [315, 211] width 56 height 8
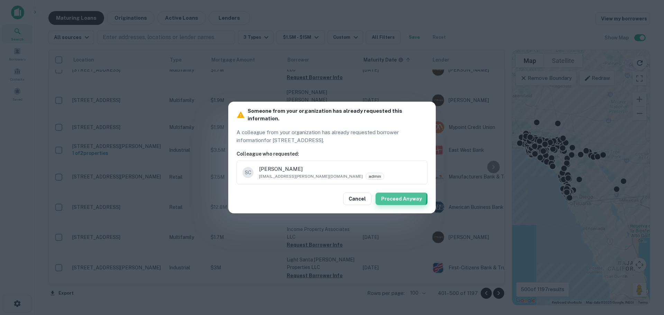
click at [379, 193] on button "Proceed Anyway" at bounding box center [402, 199] width 52 height 12
